Goal: Information Seeking & Learning: Learn about a topic

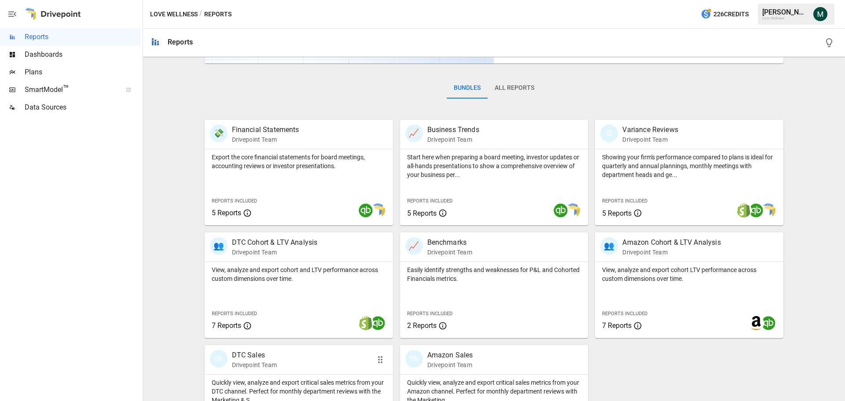
scroll to position [169, 0]
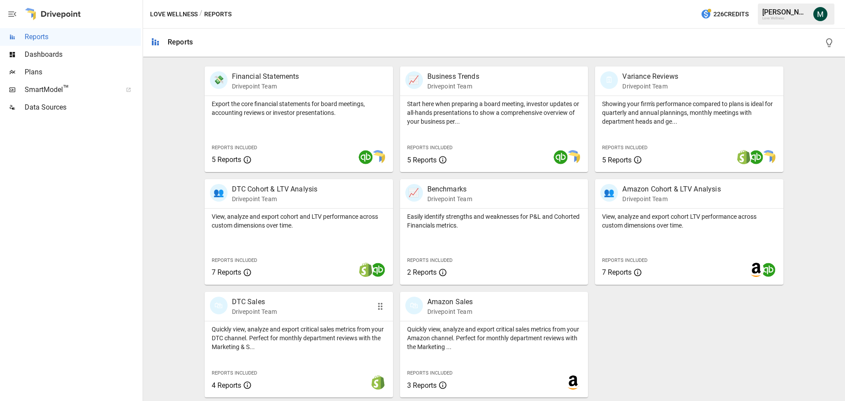
click at [243, 301] on p "DTC Sales" at bounding box center [254, 302] width 45 height 11
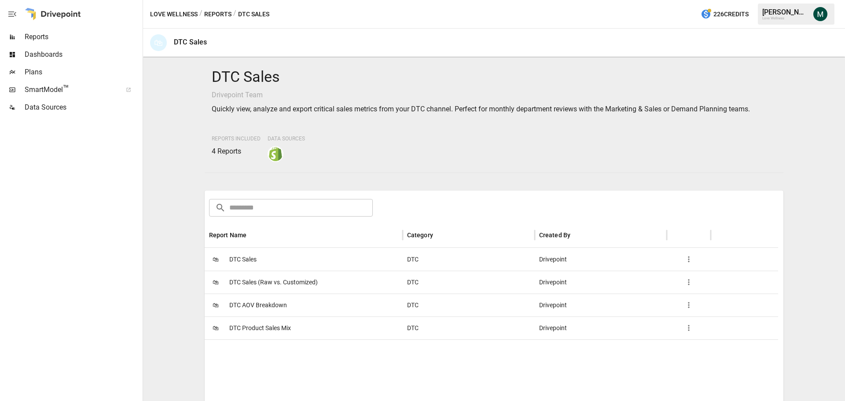
click at [268, 326] on span "DTC Product Sales Mix" at bounding box center [260, 328] width 62 height 22
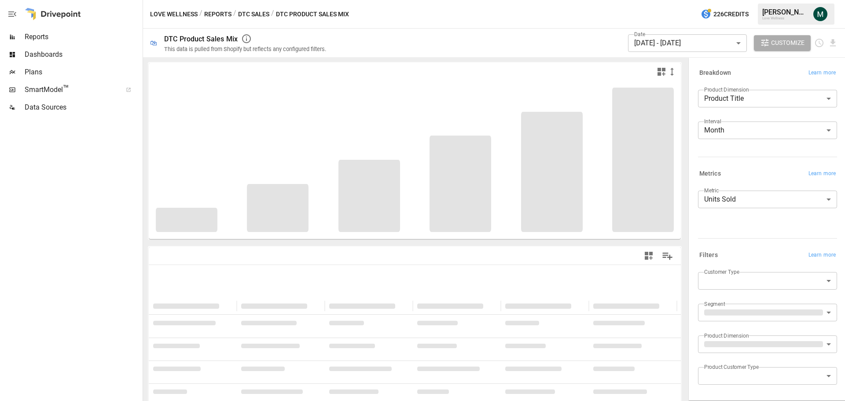
click at [705, 0] on body "**********" at bounding box center [422, 0] width 845 height 0
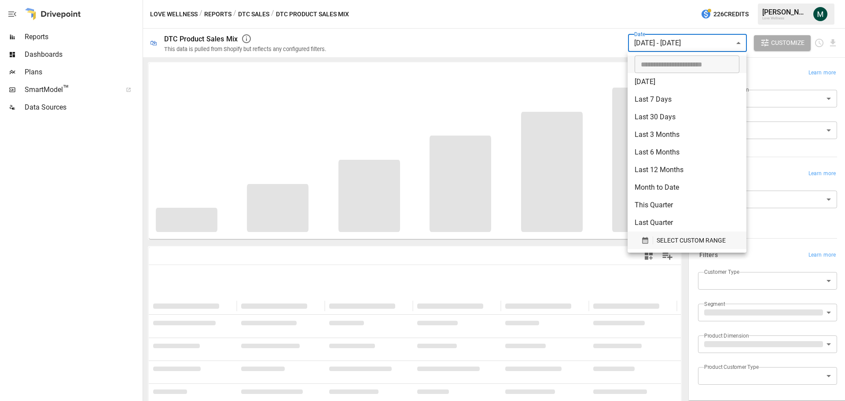
click at [667, 237] on span "SELECT CUSTOM RANGE" at bounding box center [691, 240] width 69 height 11
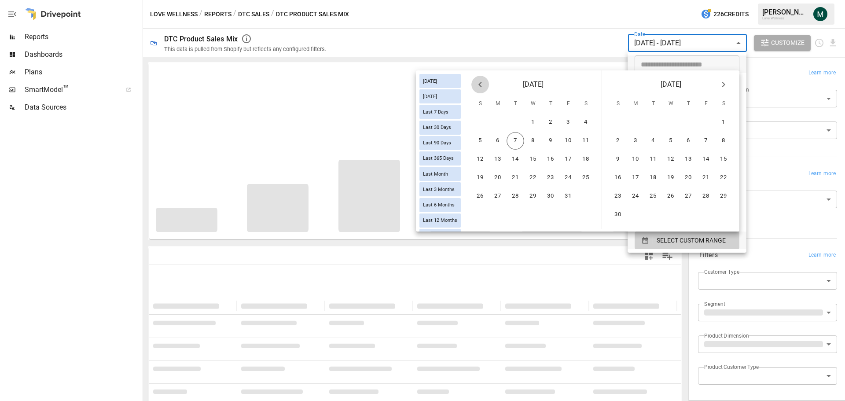
click at [478, 82] on icon "Previous month" at bounding box center [480, 84] width 11 height 11
click at [501, 123] on button "1" at bounding box center [498, 123] width 18 height 18
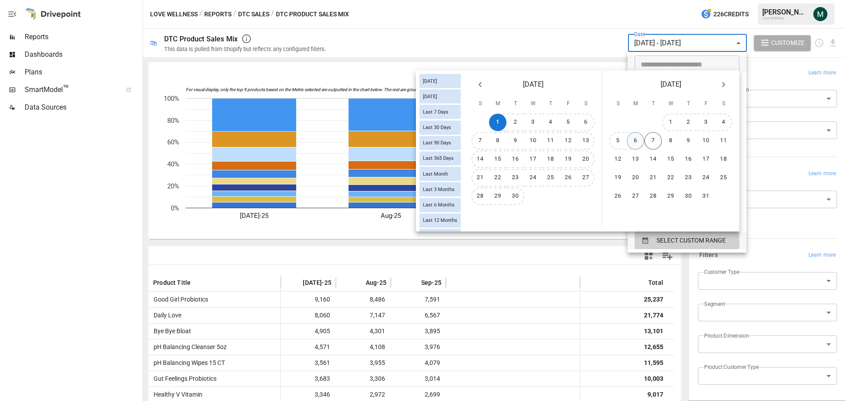
click at [634, 142] on button "6" at bounding box center [636, 141] width 18 height 18
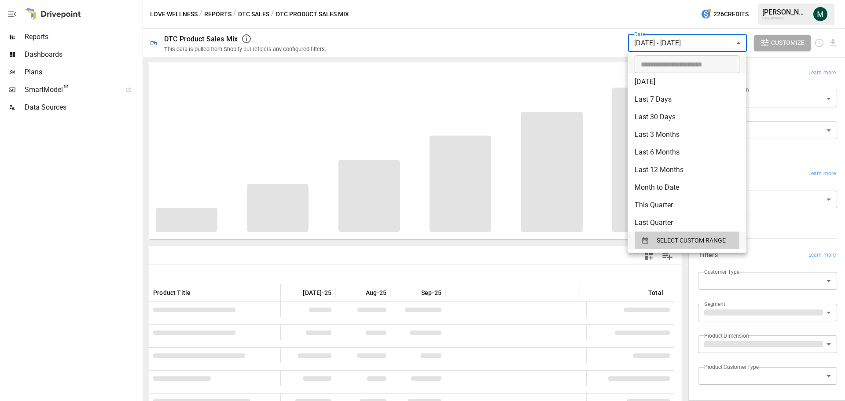
click at [540, 40] on div at bounding box center [422, 200] width 845 height 401
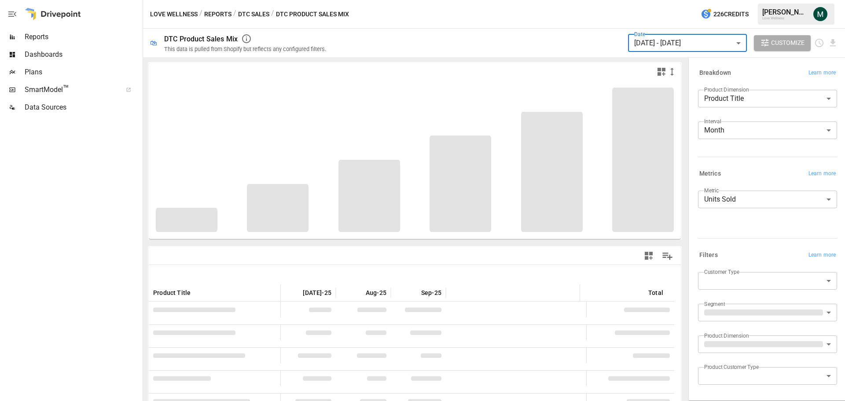
click at [745, 0] on body "Reports Dashboards Plans SmartModel ™ Data Sources Love Wellness / Reports / DT…" at bounding box center [422, 0] width 845 height 0
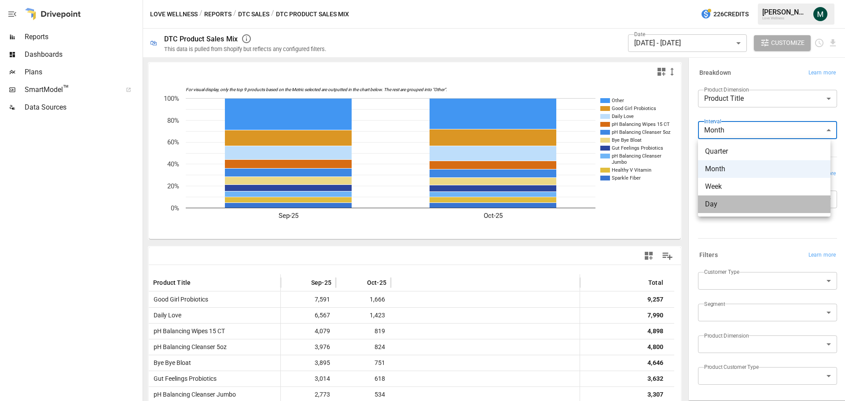
click at [726, 204] on span "Day" at bounding box center [764, 204] width 118 height 11
type input "***"
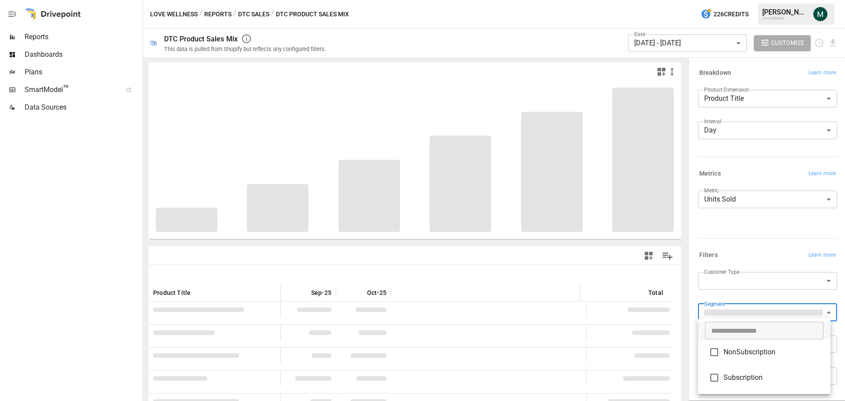
click at [762, 0] on body "Reports Dashboards Plans SmartModel ™ Data Sources Love Wellness / Reports / DT…" at bounding box center [422, 0] width 845 height 0
click at [765, 260] on div at bounding box center [422, 200] width 845 height 401
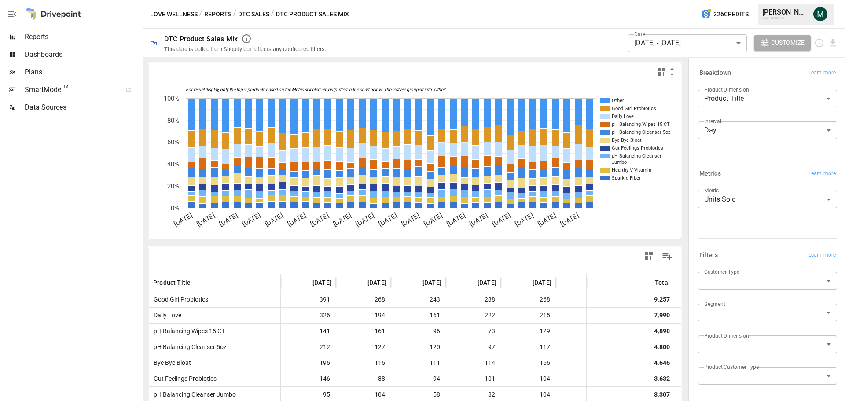
click at [649, 218] on icon "For visual display, only the top 9 products based on the Metric selected are ou…" at bounding box center [411, 160] width 525 height 158
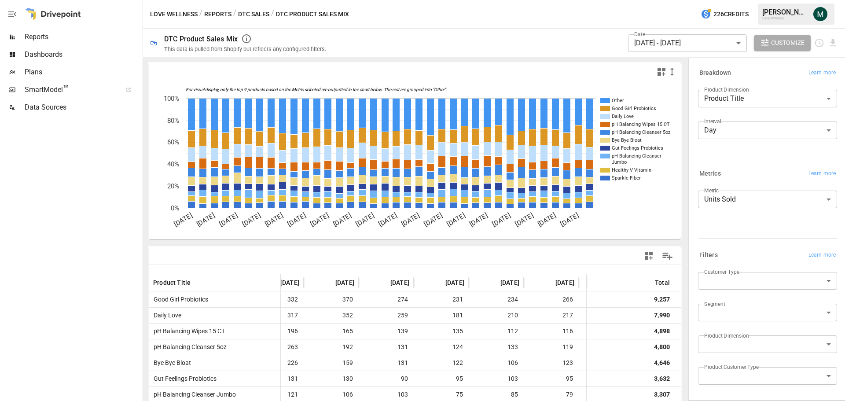
scroll to position [0, 1682]
